Goal: Answer question/provide support: Share knowledge or assist other users

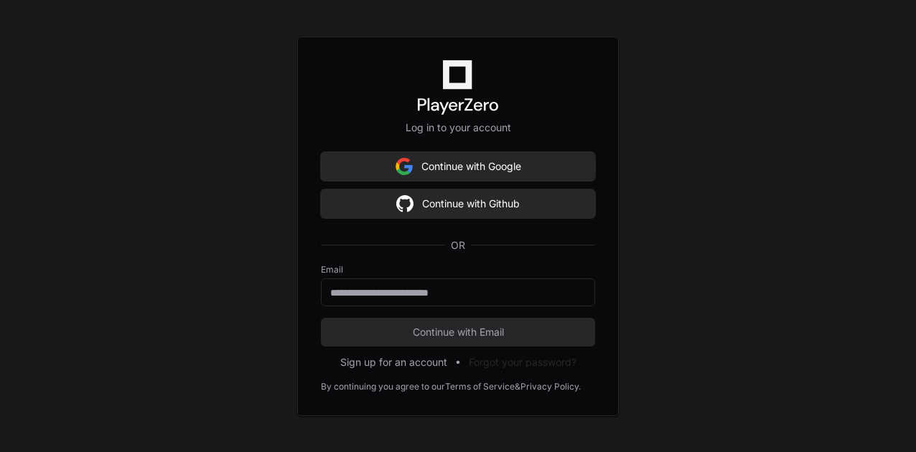
scroll to position [0, 9]
click at [444, 289] on input "email" at bounding box center [460, 293] width 256 height 14
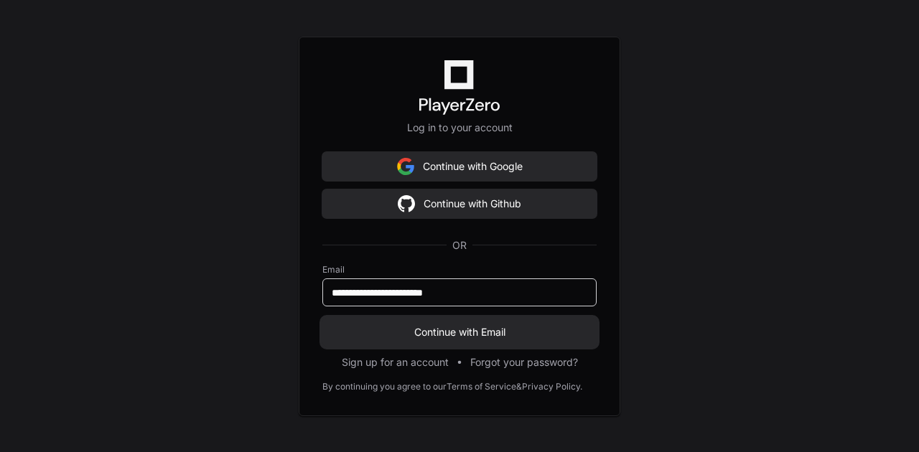
type input "**********"
click at [457, 330] on span "Continue with Email" at bounding box center [459, 332] width 274 height 14
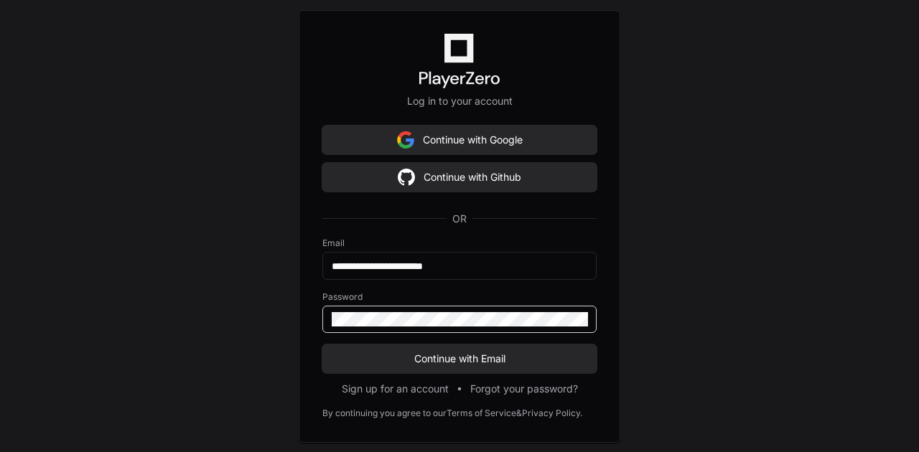
click at [322, 345] on button "Continue with Email" at bounding box center [459, 359] width 274 height 29
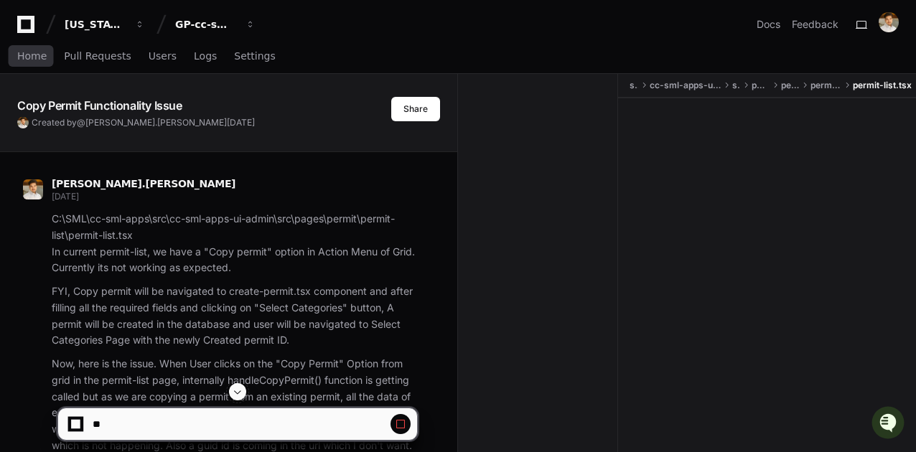
click at [35, 56] on span "Home" at bounding box center [31, 56] width 29 height 9
click at [34, 57] on span "Home" at bounding box center [31, 56] width 29 height 9
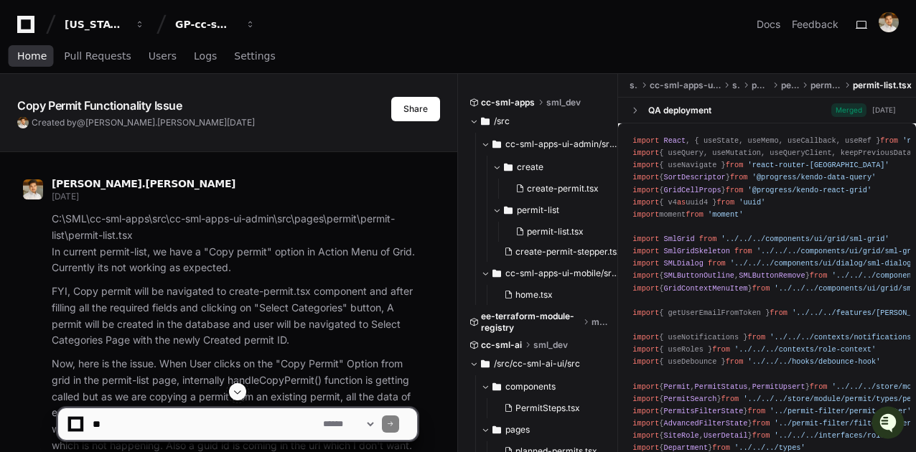
click at [30, 60] on span "Home" at bounding box center [31, 56] width 29 height 9
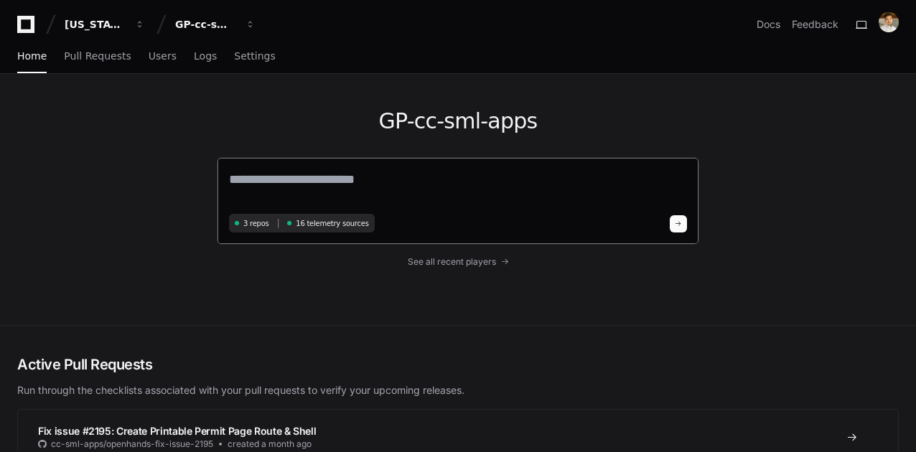
click at [465, 195] on textarea at bounding box center [458, 189] width 458 height 40
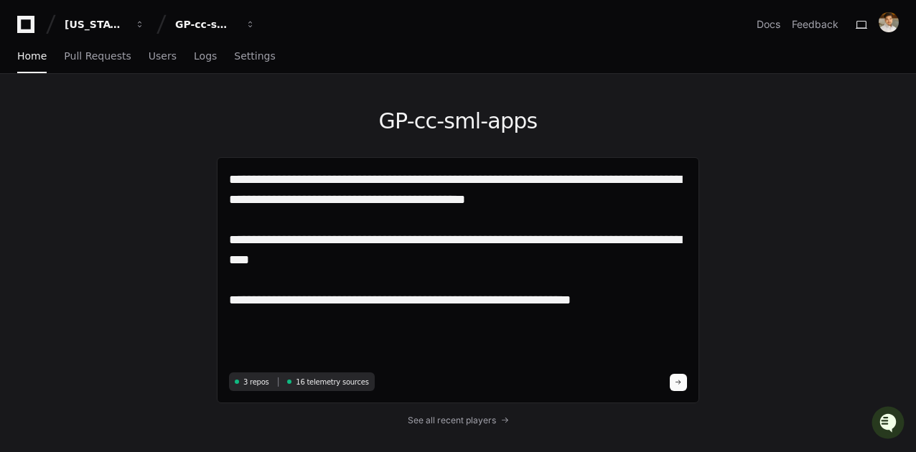
paste textarea "**********"
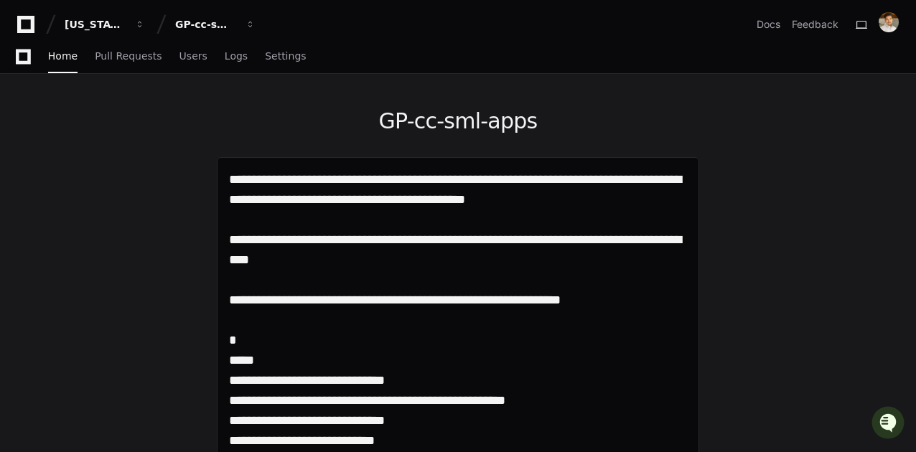
scroll to position [638, 0]
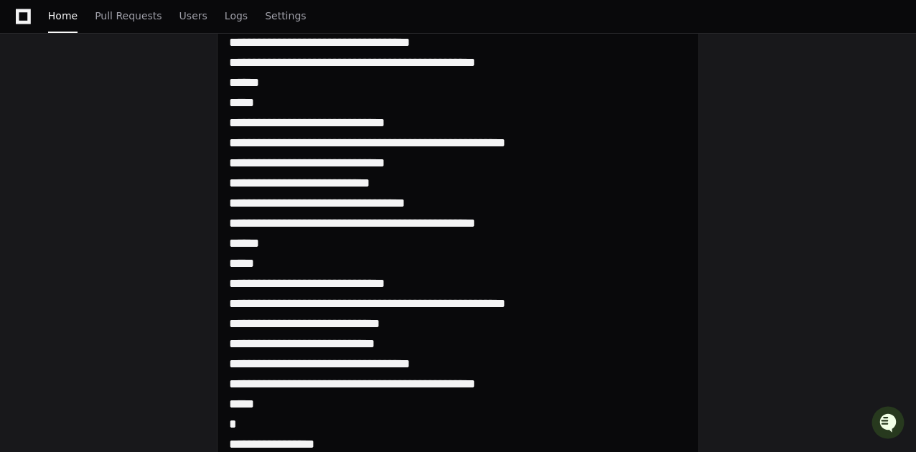
scroll to position [161, 0]
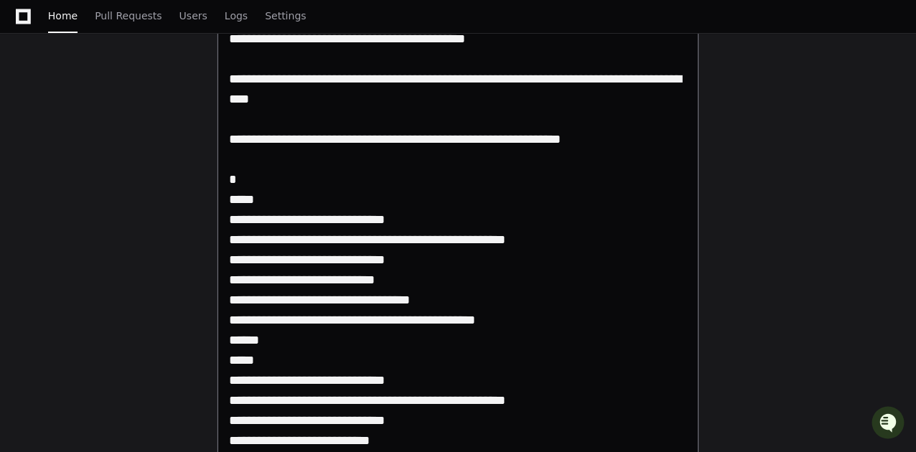
click at [297, 353] on textarea at bounding box center [458, 370] width 459 height 722
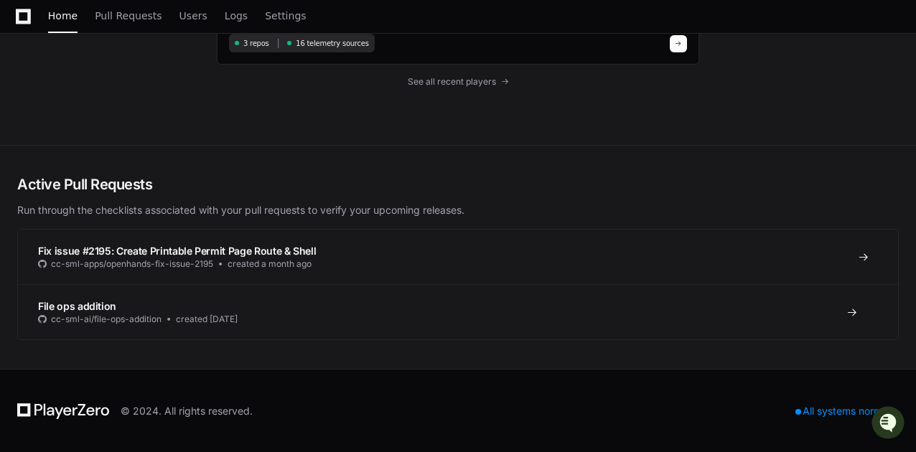
scroll to position [542, 0]
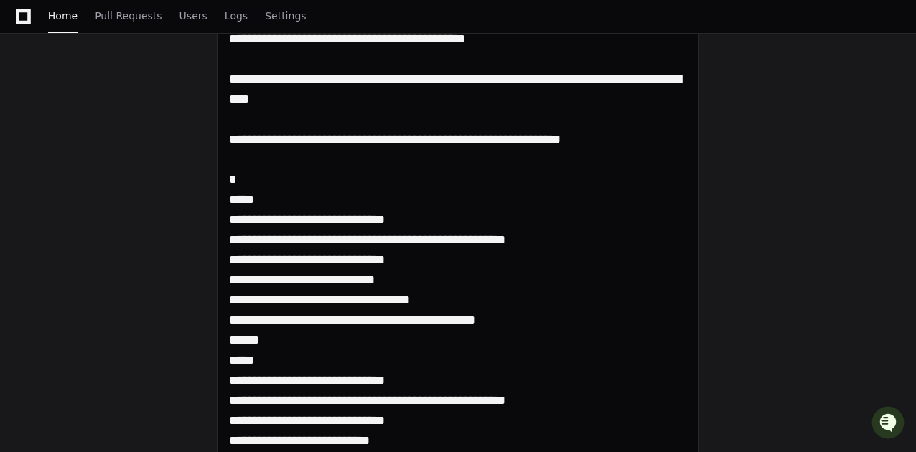
paste textarea "******"
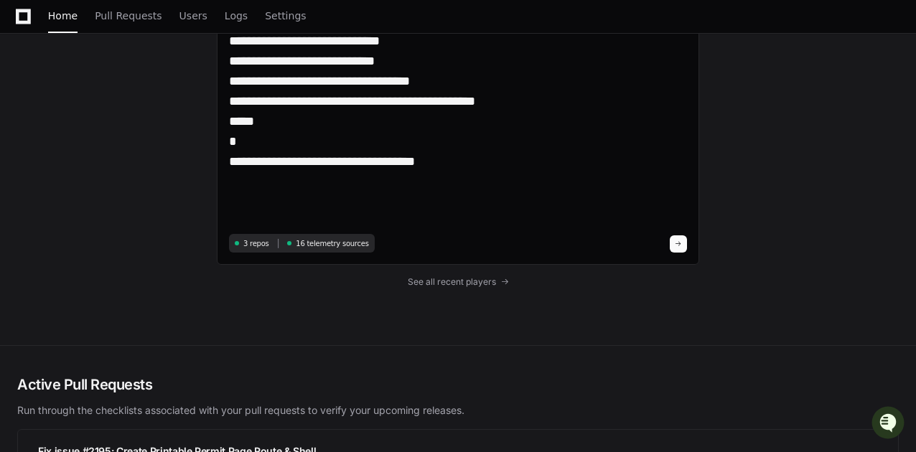
scroll to position [582, 0]
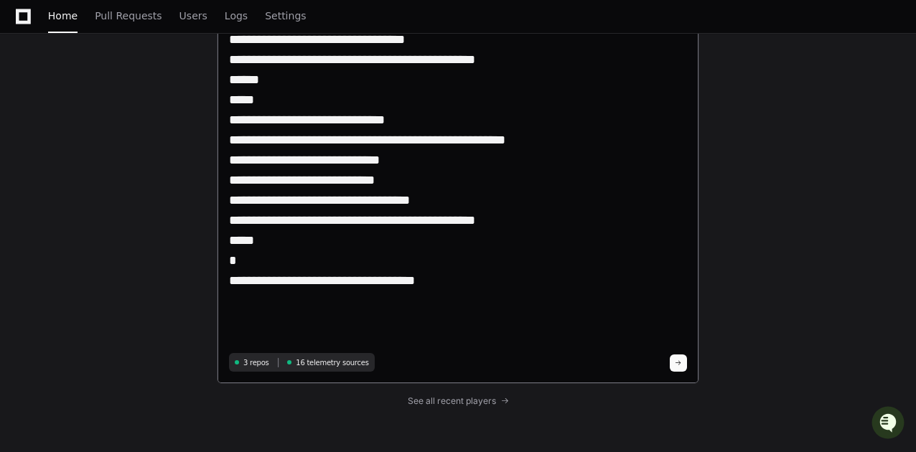
paste textarea "**********"
type textarea "**********"
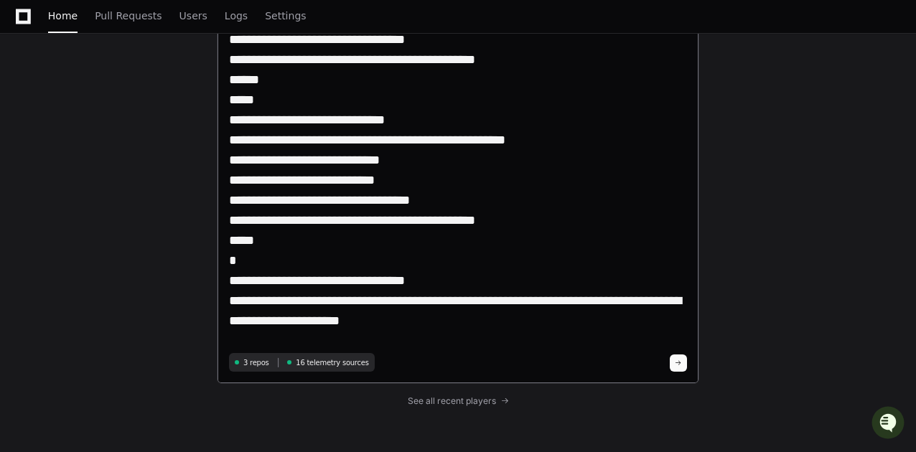
scroll to position [161, 0]
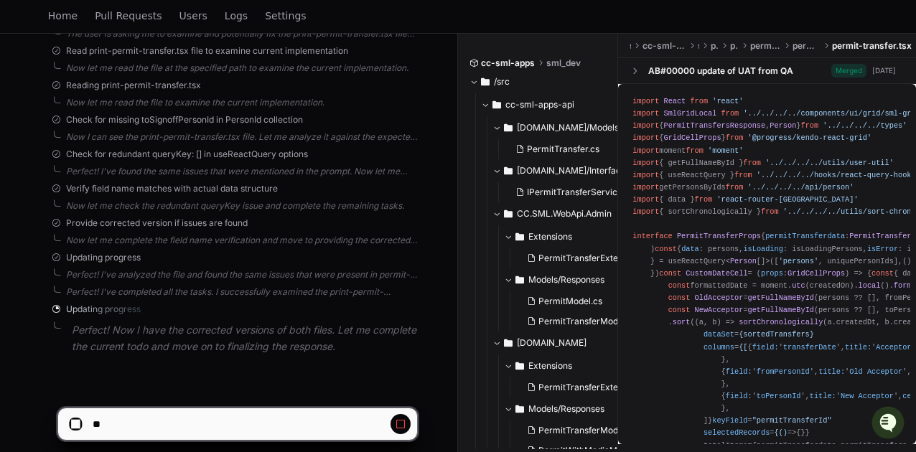
scroll to position [1367, 0]
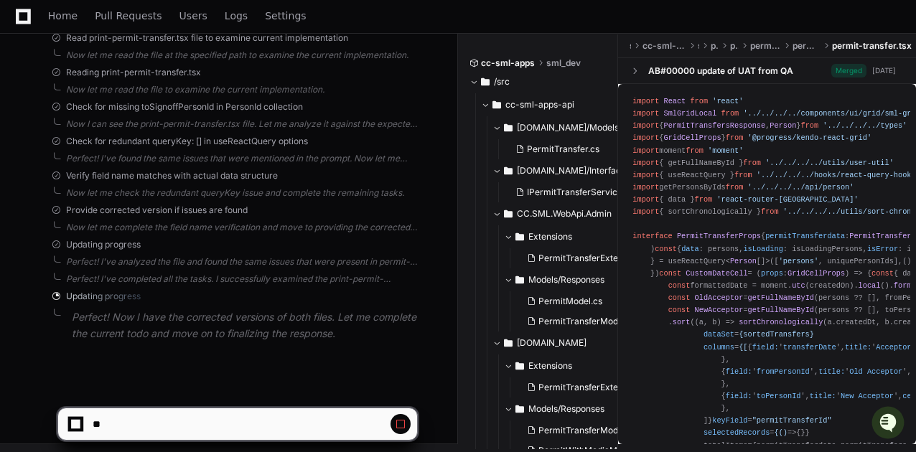
click at [403, 421] on span at bounding box center [400, 424] width 11 height 11
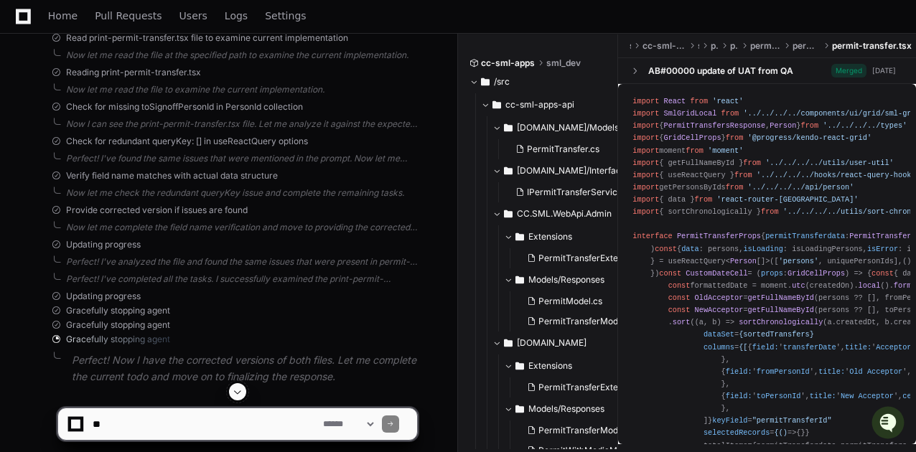
click at [158, 424] on textarea at bounding box center [205, 424] width 230 height 32
type textarea "**********"
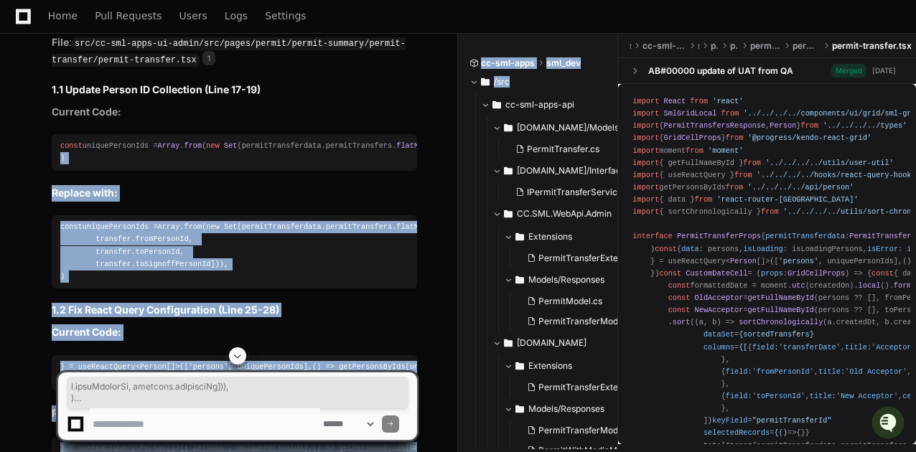
scroll to position [0, 112]
drag, startPoint x: 370, startPoint y: 151, endPoint x: 467, endPoint y: 136, distance: 97.3
click at [130, 283] on div "const uniquePersonIds = Array . from ( new Set (permitTransferdata. permitTrans…" at bounding box center [234, 252] width 348 height 62
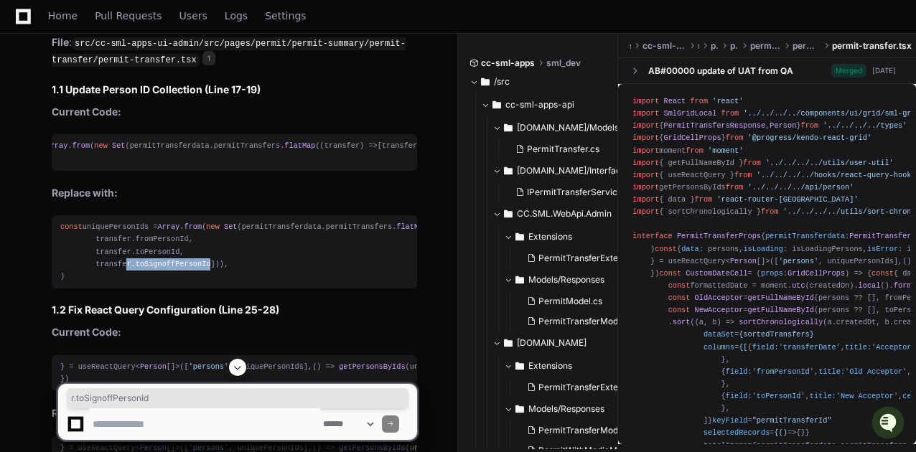
drag, startPoint x: 119, startPoint y: 277, endPoint x: 250, endPoint y: 281, distance: 130.7
click at [250, 281] on div "const uniquePersonIds = Array . from ( new Set (permitTransferdata. permitTrans…" at bounding box center [234, 252] width 348 height 62
drag, startPoint x: 81, startPoint y: 148, endPoint x: 2, endPoint y: 149, distance: 79.0
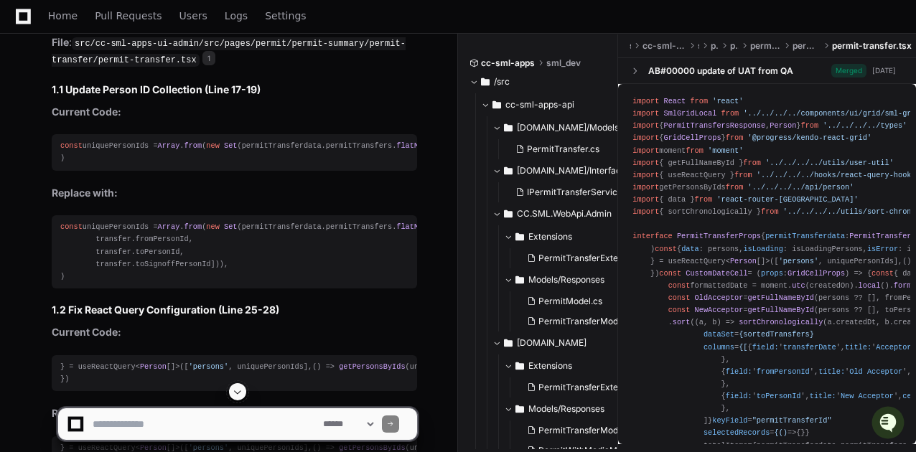
click at [149, 256] on span "toPersonId" at bounding box center [158, 252] width 45 height 9
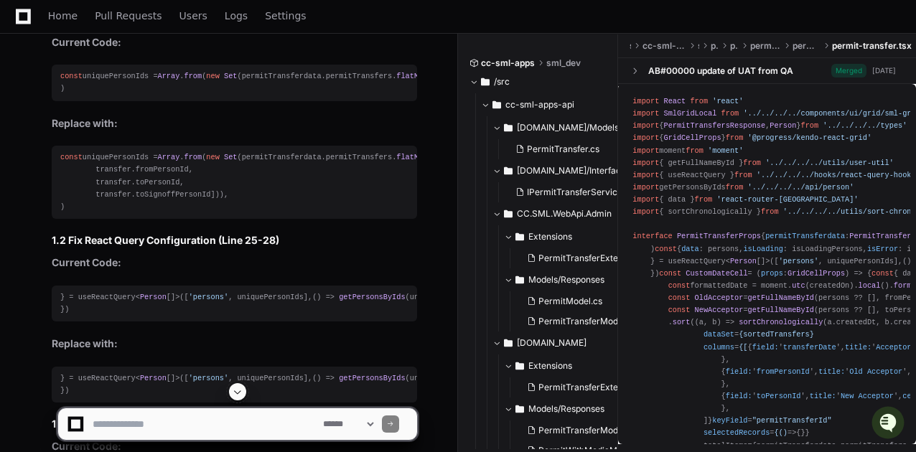
scroll to position [2375, 0]
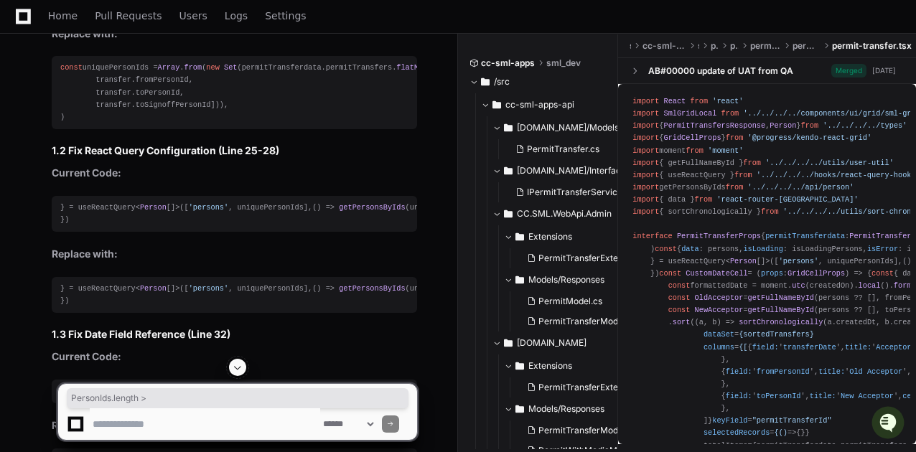
drag, startPoint x: 139, startPoint y: 248, endPoint x: 209, endPoint y: 247, distance: 69.7
click at [209, 226] on div "} = useReactQuery< Person []>([ 'persons' , uniquePersonIds], () => getPersonsB…" at bounding box center [234, 214] width 348 height 24
drag, startPoint x: 85, startPoint y: 248, endPoint x: 233, endPoint y: 247, distance: 148.6
click at [233, 226] on div "} = useReactQuery< Person []>([ 'persons' , uniquePersonIds], () => getPersonsB…" at bounding box center [234, 214] width 348 height 24
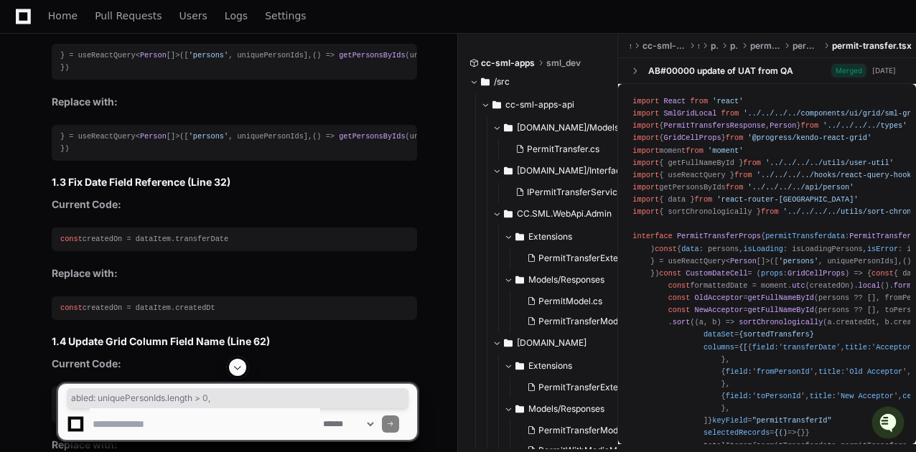
scroll to position [2535, 0]
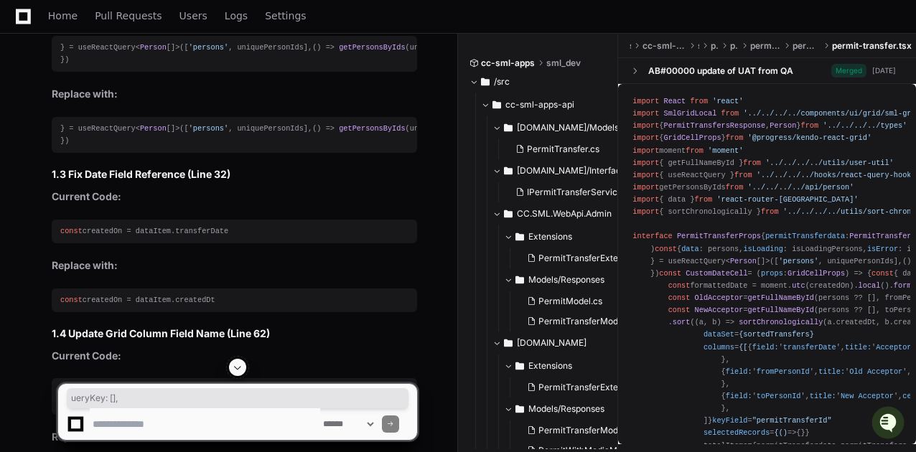
drag, startPoint x: 80, startPoint y: 101, endPoint x: 164, endPoint y: 103, distance: 83.3
click at [164, 66] on div "} = useReactQuery< Person []>([ 'persons' , uniquePersonIds], () => getPersonsB…" at bounding box center [234, 54] width 348 height 24
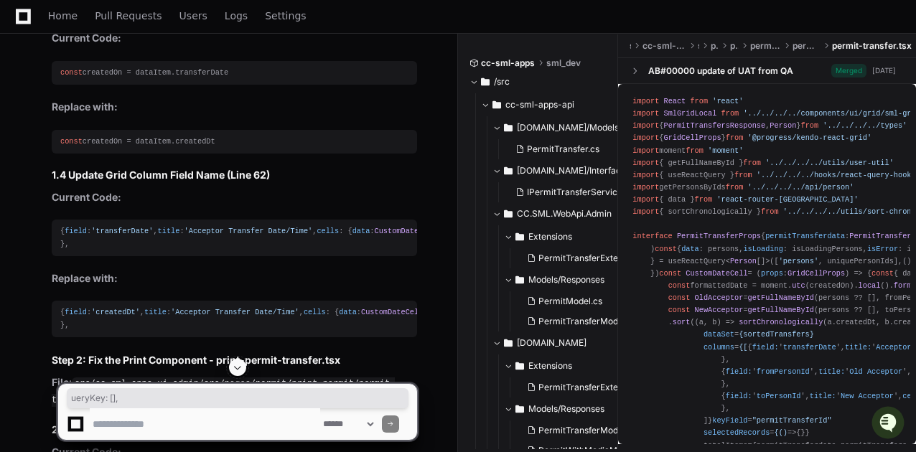
scroll to position [2694, 0]
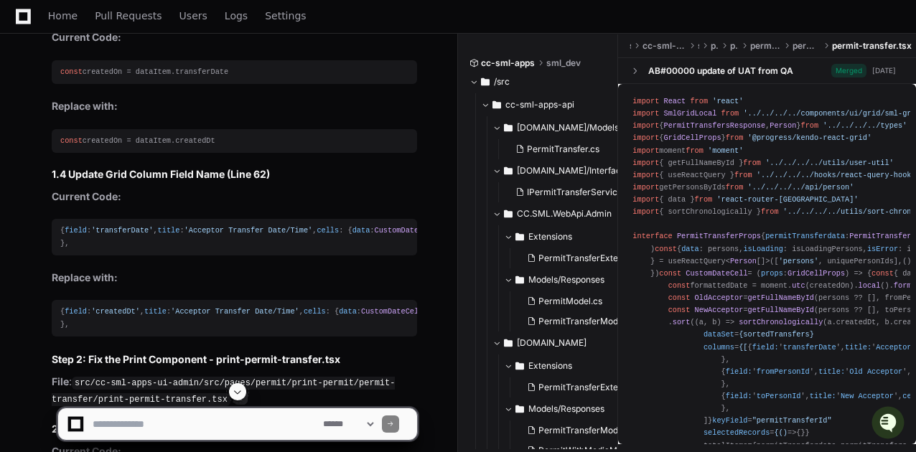
click at [199, 76] on span "transferDate" at bounding box center [201, 71] width 53 height 9
click at [185, 145] on span "createdDt" at bounding box center [194, 140] width 39 height 9
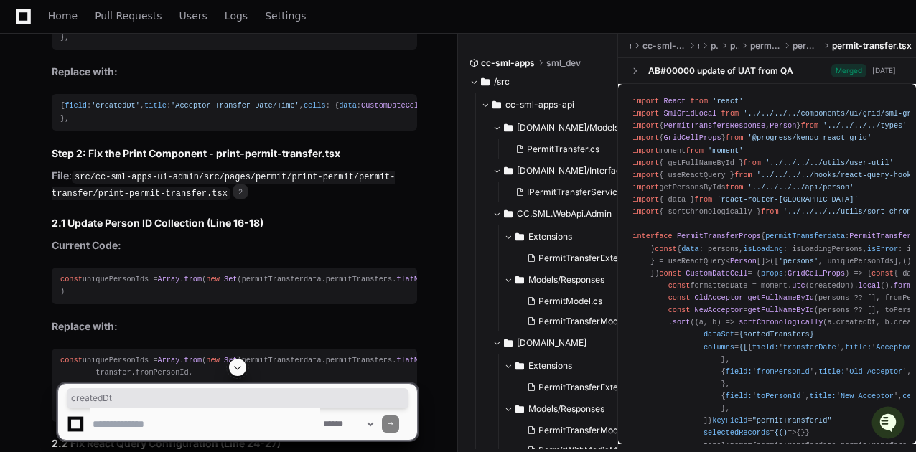
scroll to position [3014, 0]
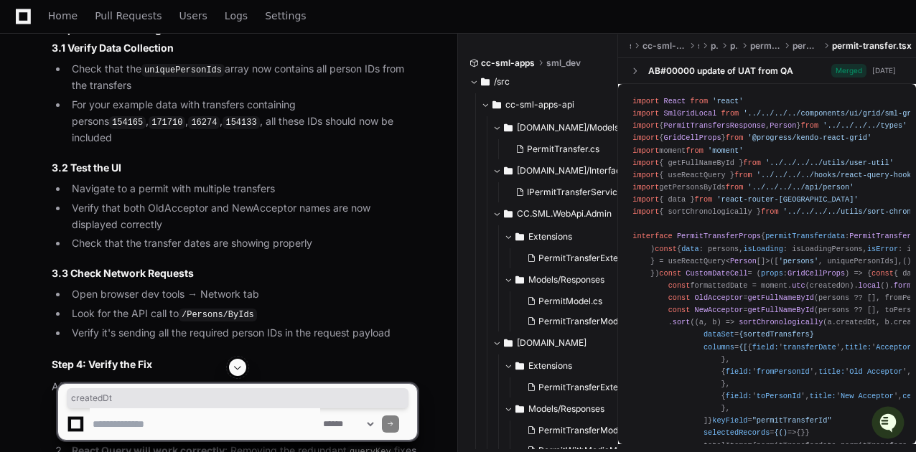
scroll to position [3340, 0]
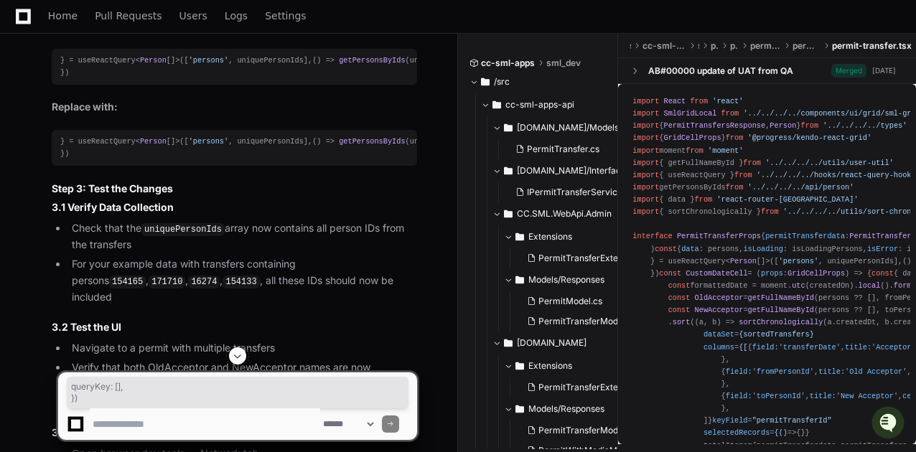
drag, startPoint x: 74, startPoint y: 261, endPoint x: 140, endPoint y: 273, distance: 67.2
click at [139, 79] on div "} = useReactQuery< Person []>([ 'persons' , uniquePersonIds], () => getPersonsB…" at bounding box center [234, 67] width 348 height 24
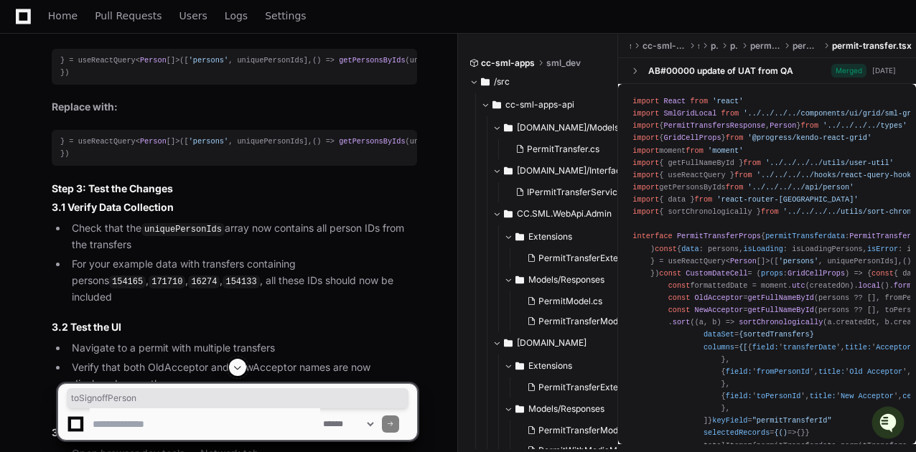
drag, startPoint x: 129, startPoint y: 120, endPoint x: 205, endPoint y: 121, distance: 75.4
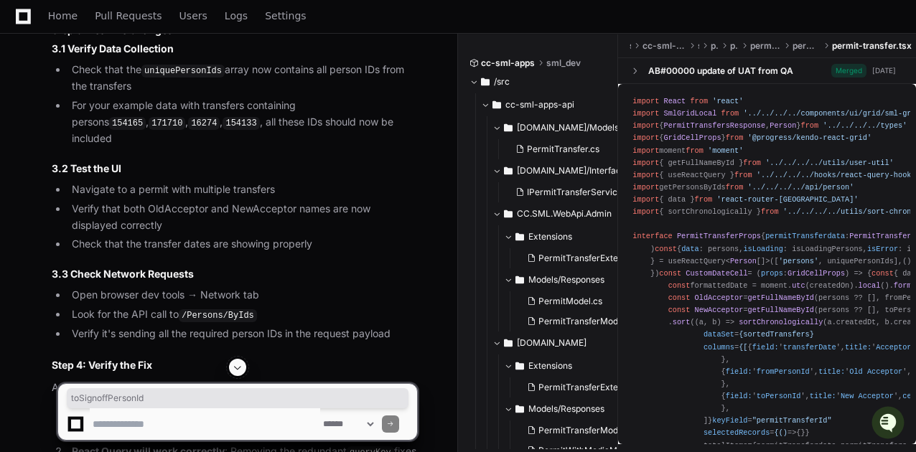
scroll to position [3500, 0]
